Goal: Task Accomplishment & Management: Manage account settings

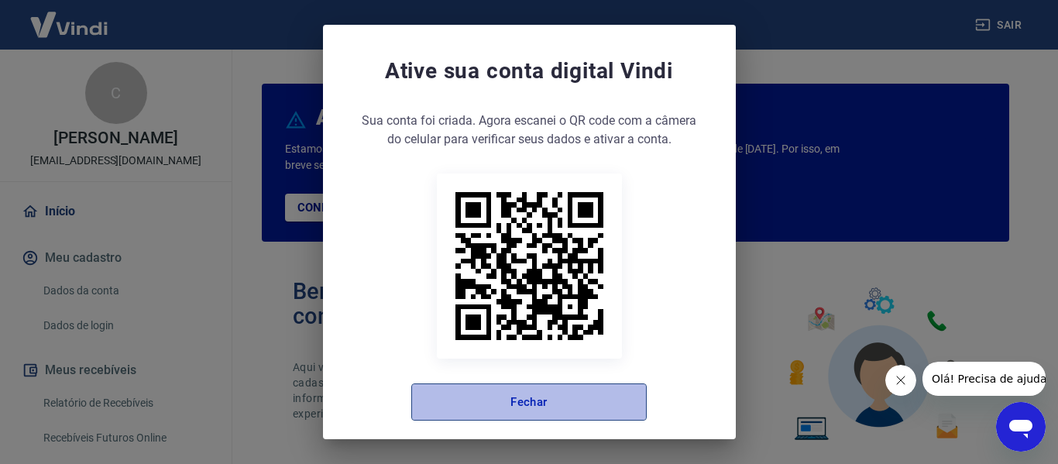
click at [519, 400] on button "Fechar" at bounding box center [528, 401] width 235 height 37
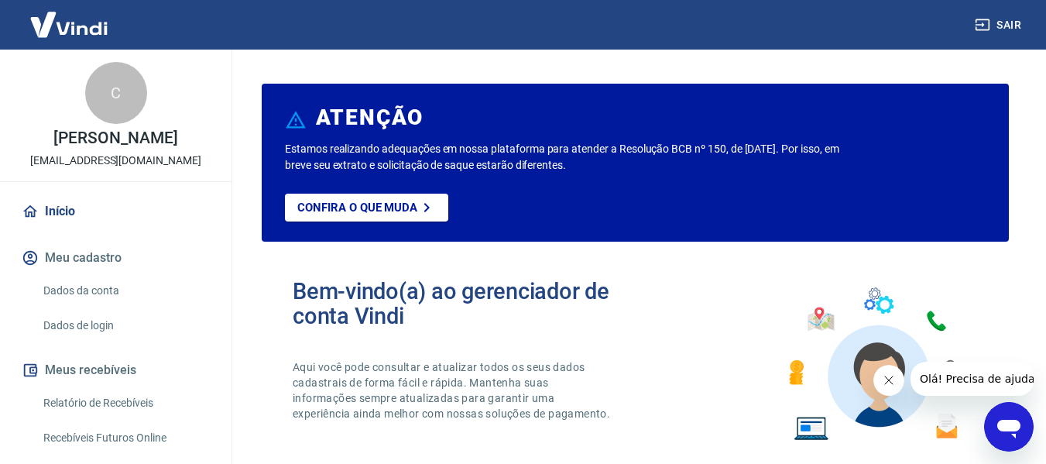
click at [147, 419] on link "Relatório de Recebíveis" at bounding box center [125, 403] width 176 height 32
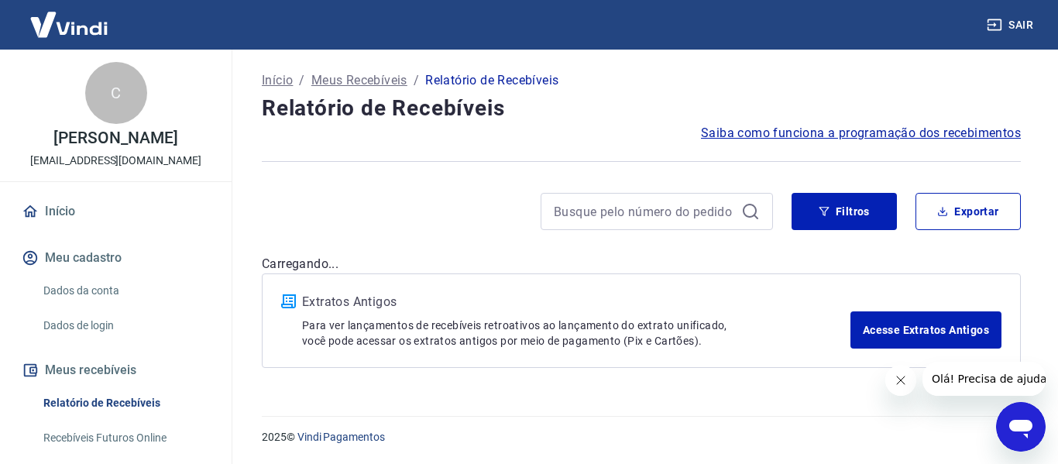
click at [897, 382] on icon "Fechar mensagem da empresa" at bounding box center [900, 380] width 12 height 12
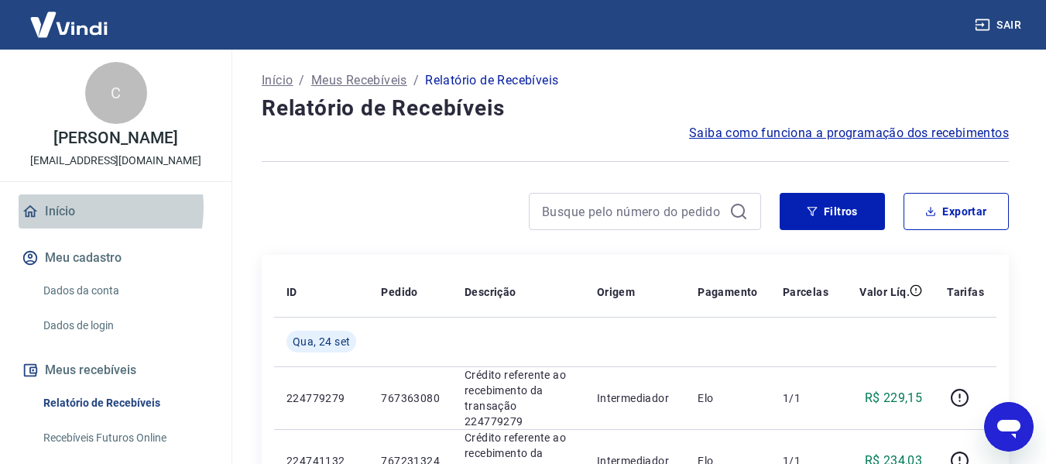
click at [71, 224] on link "Início" at bounding box center [116, 211] width 194 height 34
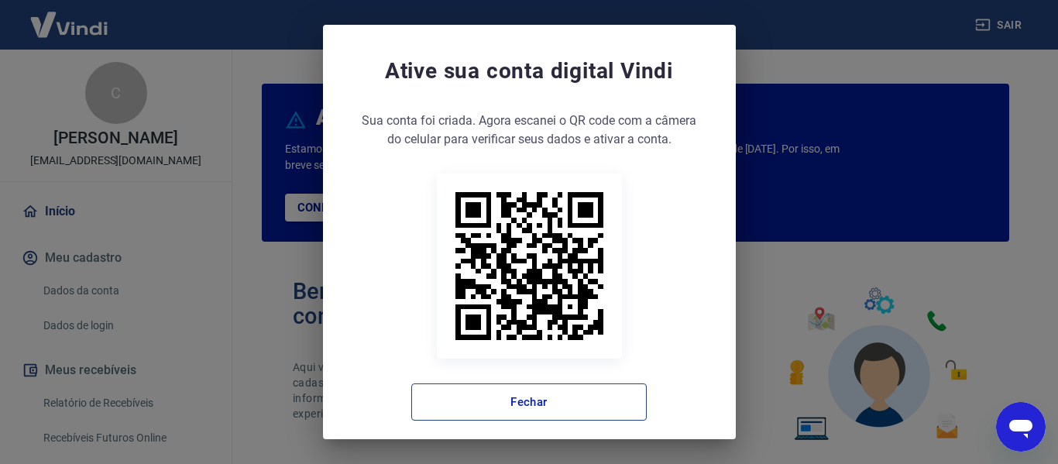
click at [501, 400] on button "Fechar" at bounding box center [528, 401] width 235 height 37
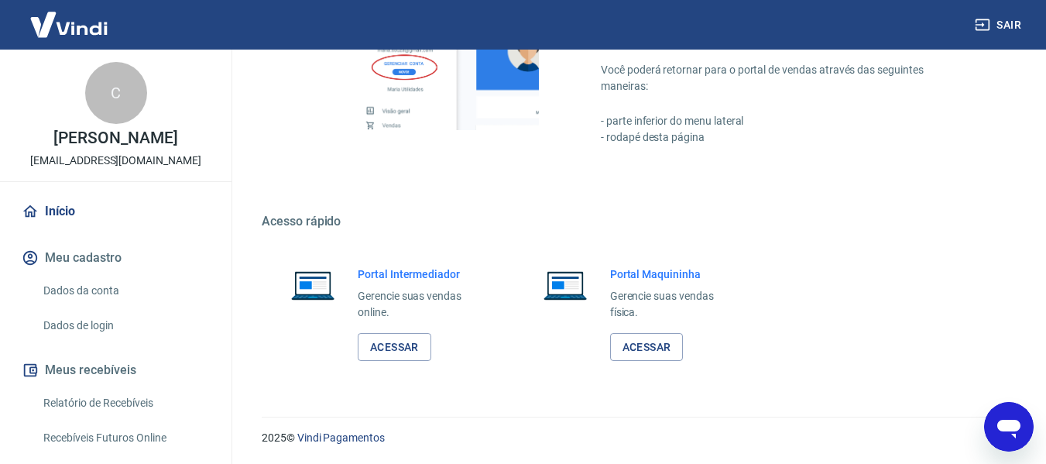
scroll to position [967, 0]
click at [400, 349] on link "Acessar" at bounding box center [395, 346] width 74 height 29
drag, startPoint x: 81, startPoint y: 411, endPoint x: 458, endPoint y: 39, distance: 529.5
click at [81, 411] on link "Relatório de Recebíveis" at bounding box center [125, 403] width 176 height 32
